Goal: Find specific page/section: Find specific page/section

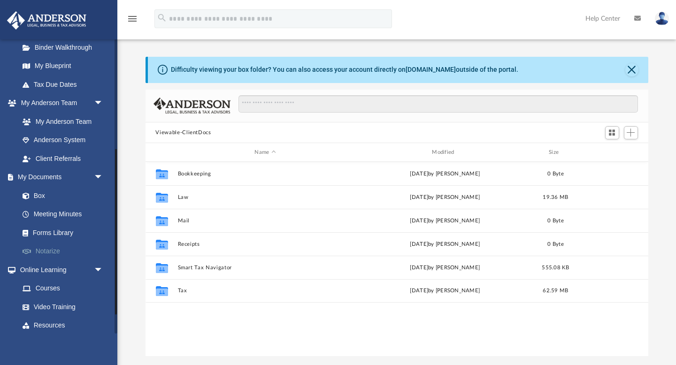
scroll to position [214, 0]
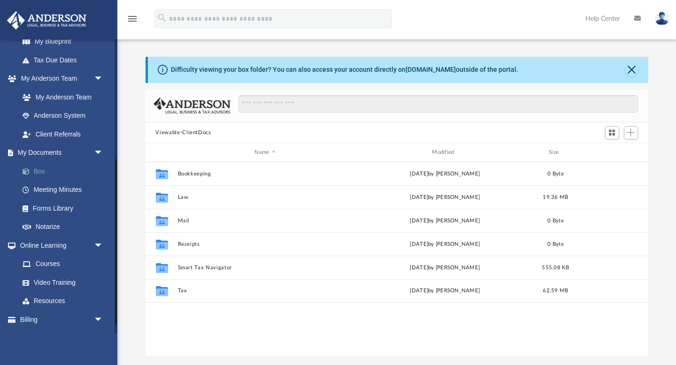
click at [40, 167] on link "Box" at bounding box center [65, 171] width 104 height 19
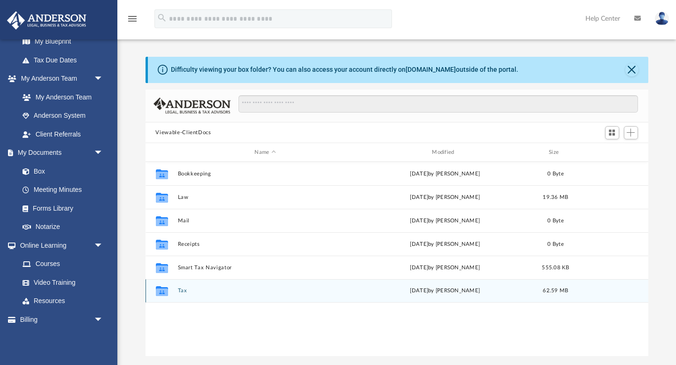
click at [178, 287] on div "Collaborated Folder Tax [DATE] by [PERSON_NAME] 62.59 MB" at bounding box center [396, 290] width 503 height 23
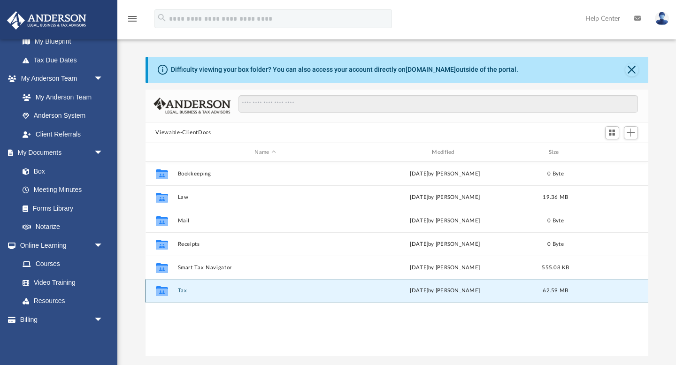
click at [162, 293] on icon "grid" at bounding box center [161, 291] width 12 height 10
click at [182, 291] on button "Tax" at bounding box center [265, 291] width 176 height 6
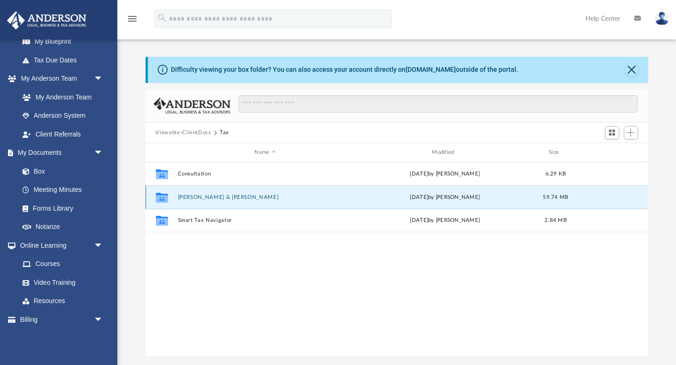
click at [221, 197] on button "[PERSON_NAME] & [PERSON_NAME]" at bounding box center [265, 197] width 176 height 6
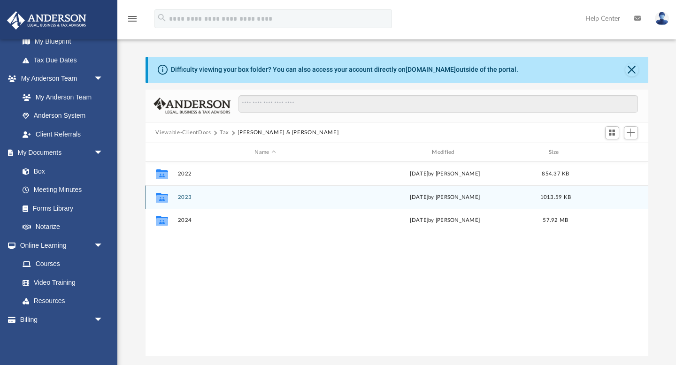
click at [190, 207] on div "Collaborated Folder 2023 [DATE] by [PERSON_NAME] 1013.59 KB" at bounding box center [396, 196] width 503 height 23
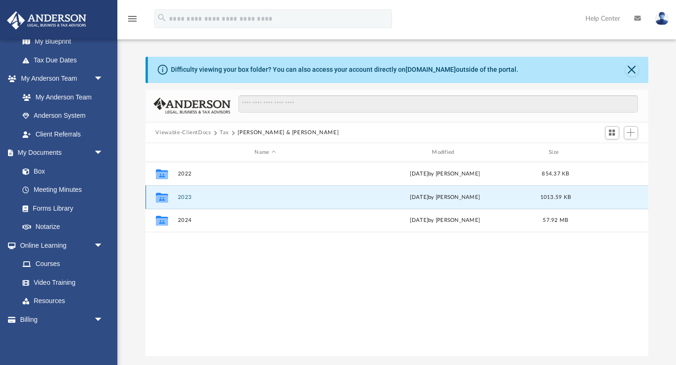
click at [185, 207] on div "Collaborated Folder 2023 [DATE] by [PERSON_NAME] 1013.59 KB" at bounding box center [396, 196] width 503 height 23
click at [185, 202] on div "Collaborated Folder 2023 [DATE] by [PERSON_NAME] 1013.59 KB" at bounding box center [396, 196] width 503 height 23
click at [185, 199] on button "2023" at bounding box center [265, 197] width 176 height 6
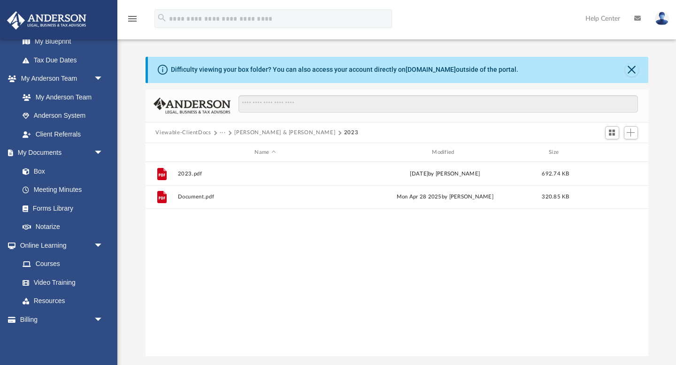
click at [247, 134] on button "[PERSON_NAME] & [PERSON_NAME]" at bounding box center [284, 133] width 101 height 8
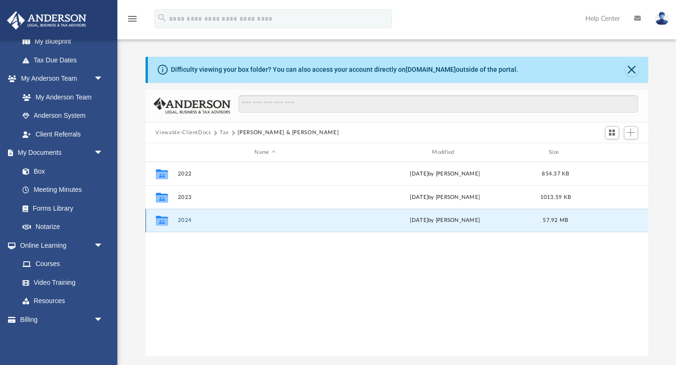
click at [184, 218] on button "2024" at bounding box center [265, 221] width 176 height 6
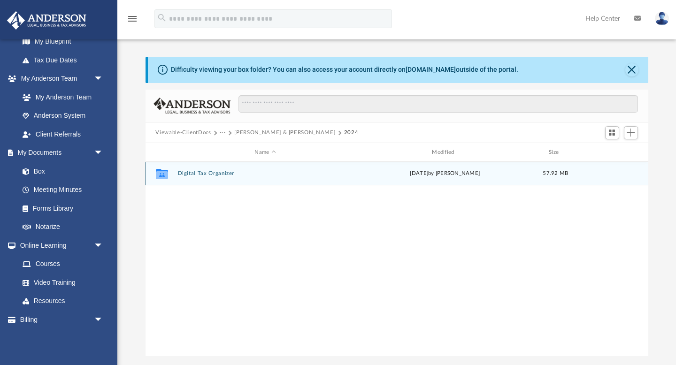
click at [204, 171] on button "Digital Tax Organizer" at bounding box center [265, 174] width 176 height 6
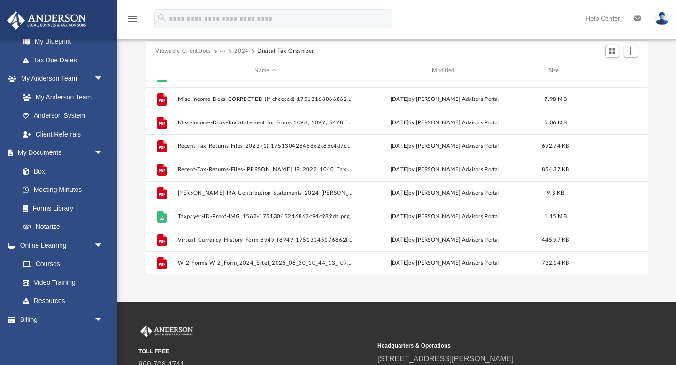
scroll to position [82, 0]
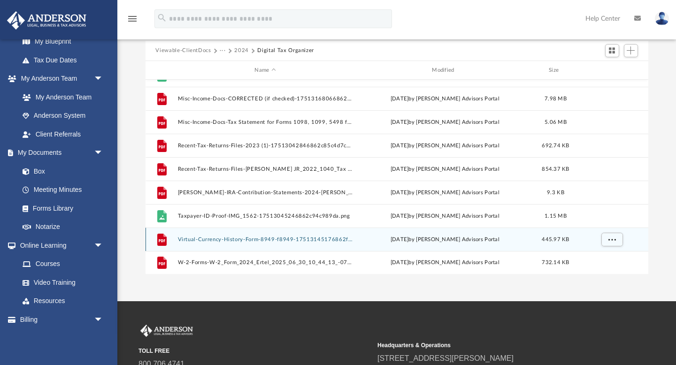
click at [234, 241] on button "Virtual-Currency-History-Form-8949-f8949-17513145176862f0553cd9e.pdf" at bounding box center [265, 240] width 176 height 6
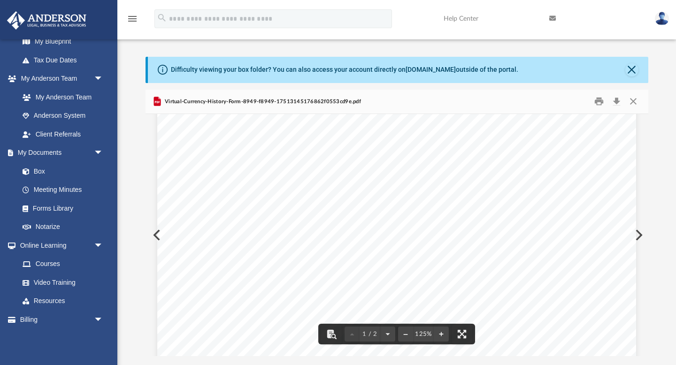
scroll to position [0, 0]
